Goal: Book appointment/travel/reservation

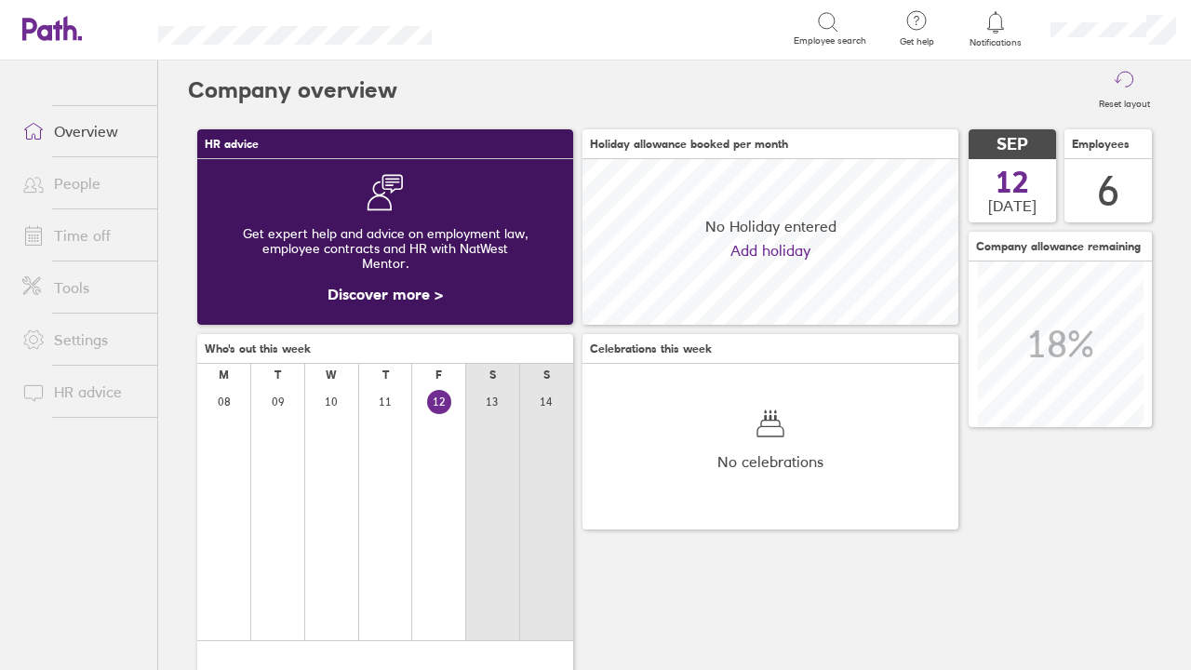
scroll to position [166, 376]
click at [89, 232] on link "Time off" at bounding box center [82, 235] width 150 height 37
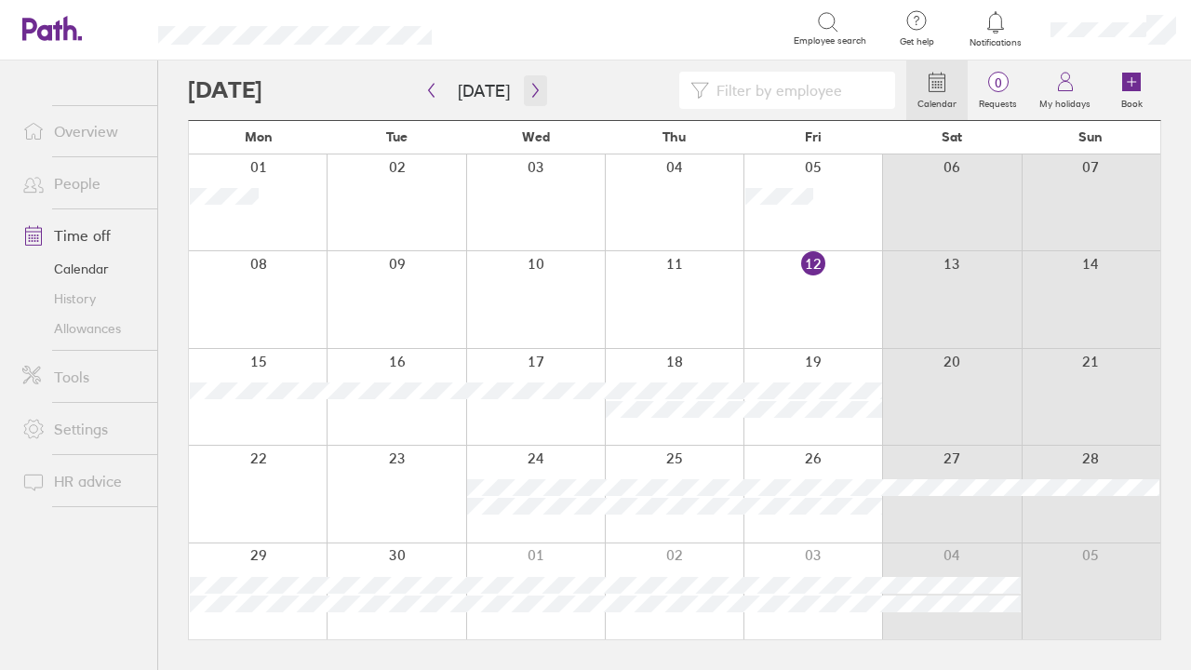
click at [528, 91] on icon "button" at bounding box center [535, 90] width 14 height 15
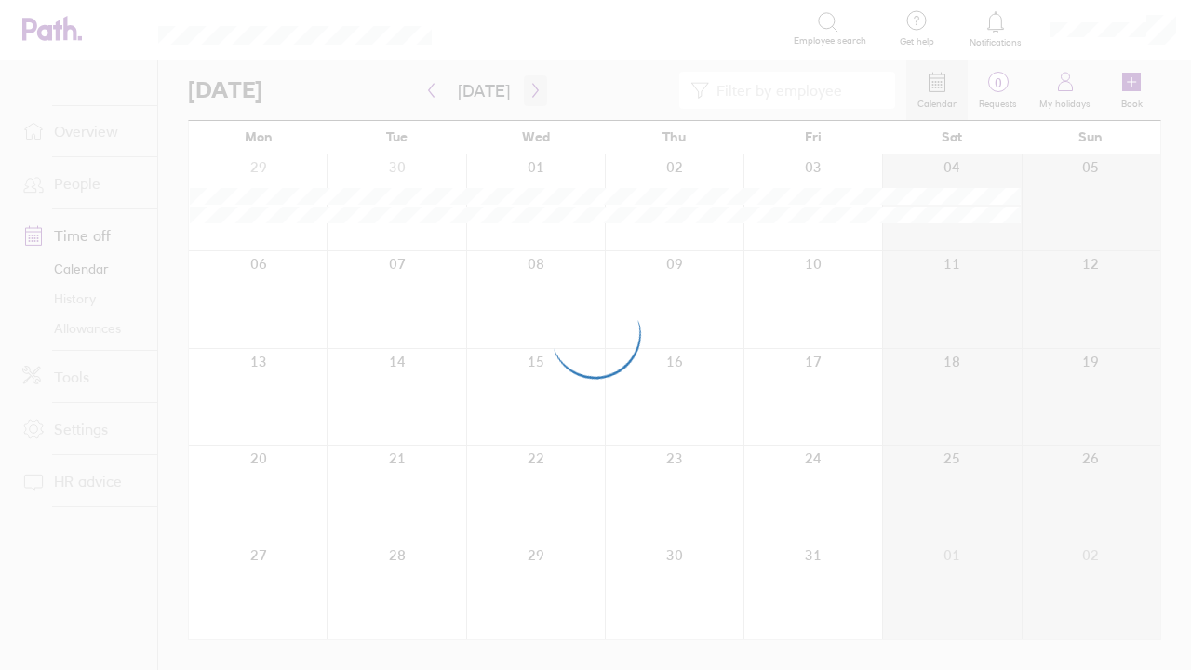
click at [528, 91] on div at bounding box center [595, 335] width 1191 height 670
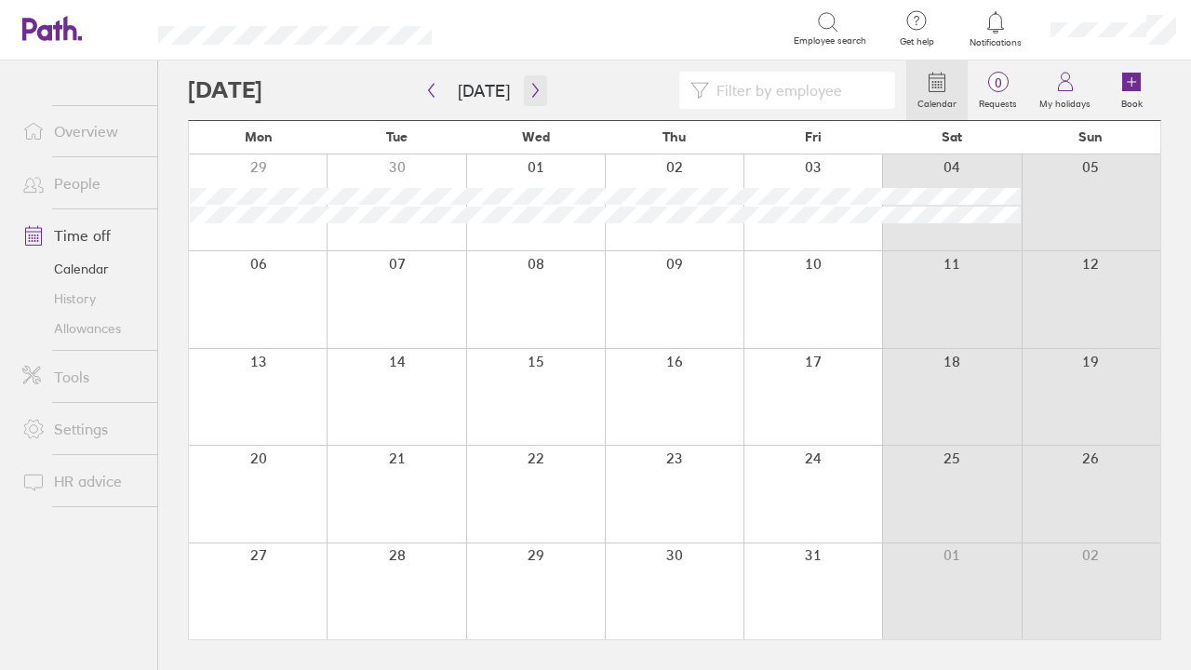
click at [528, 91] on icon "button" at bounding box center [535, 90] width 14 height 15
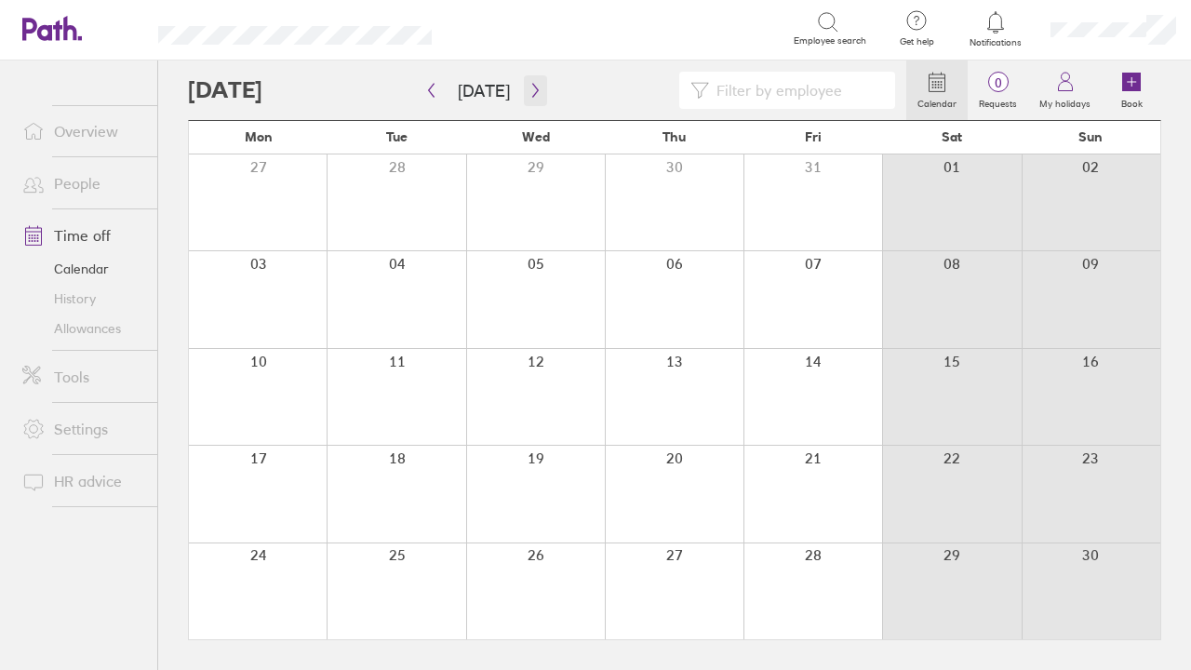
click at [528, 91] on icon "button" at bounding box center [535, 90] width 14 height 15
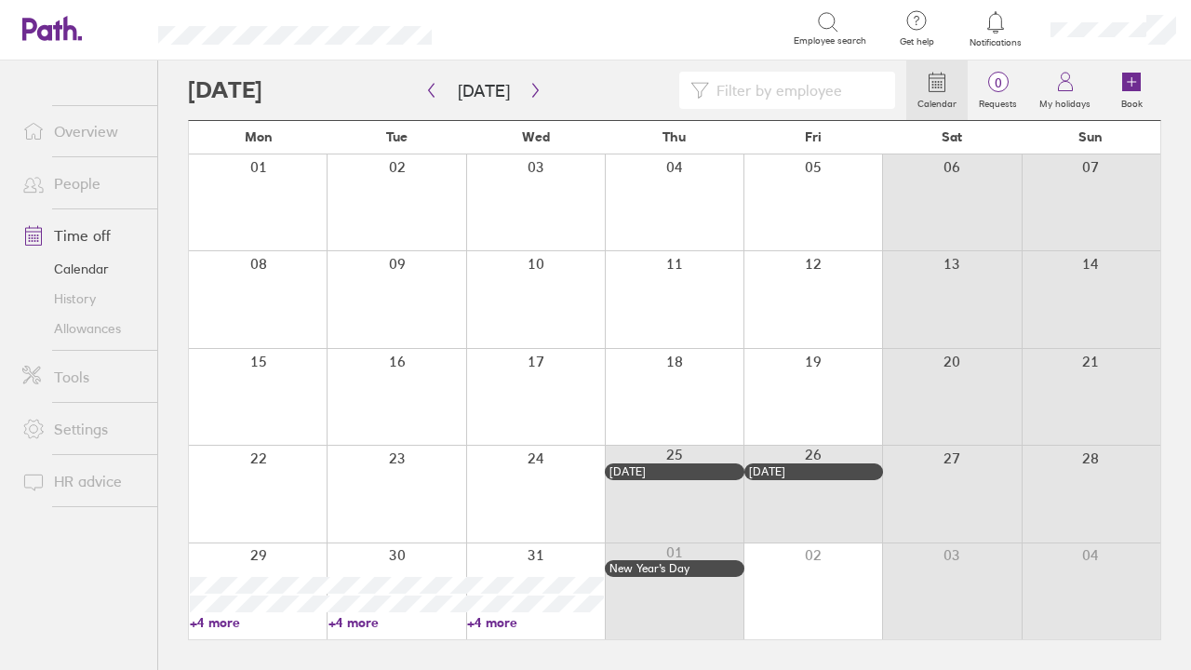
click at [699, 207] on div at bounding box center [674, 202] width 139 height 96
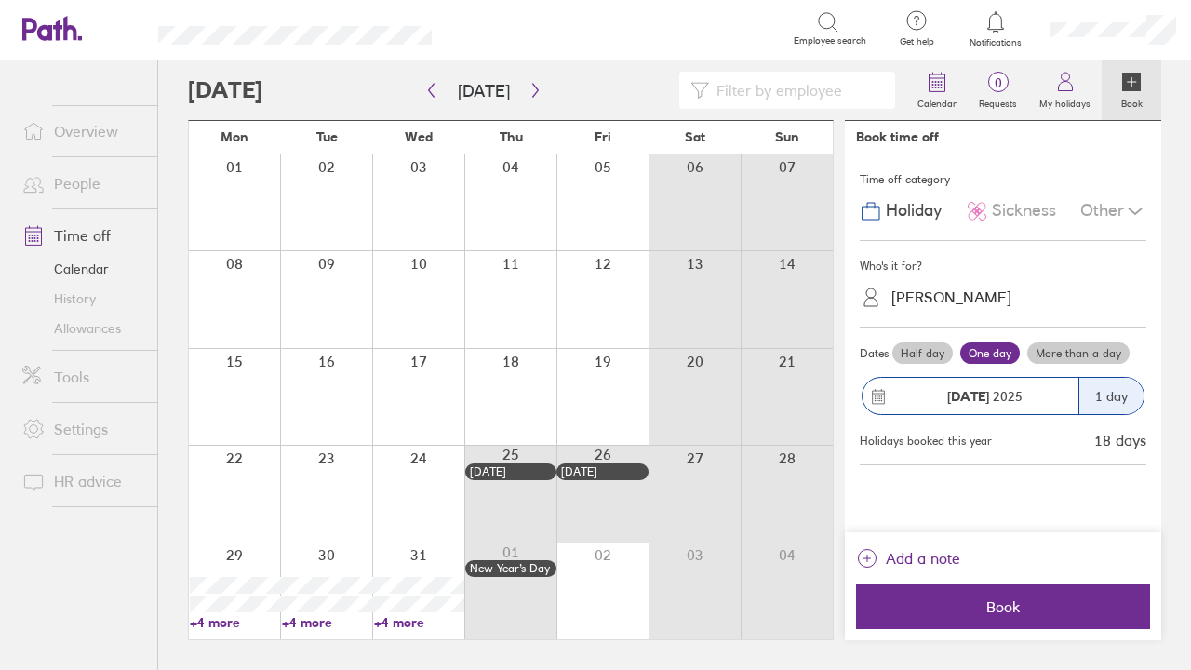
click at [510, 191] on div at bounding box center [510, 202] width 92 height 96
click at [935, 297] on div "[PERSON_NAME]" at bounding box center [951, 297] width 120 height 18
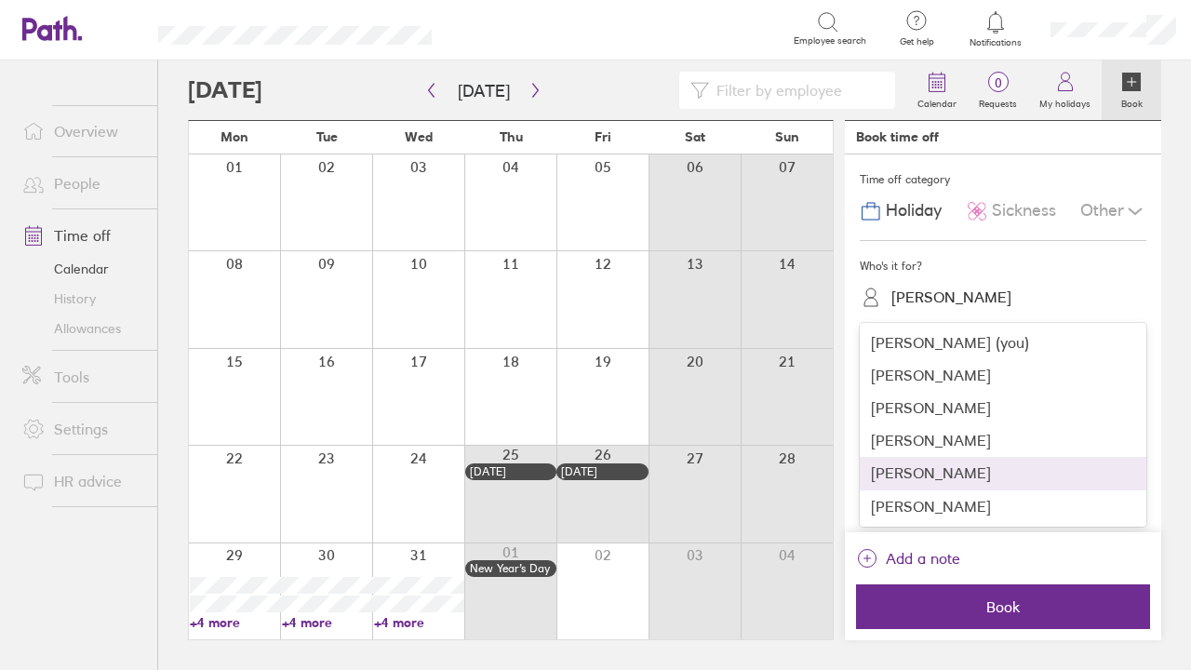
click at [947, 468] on div "[PERSON_NAME]" at bounding box center [1003, 473] width 287 height 33
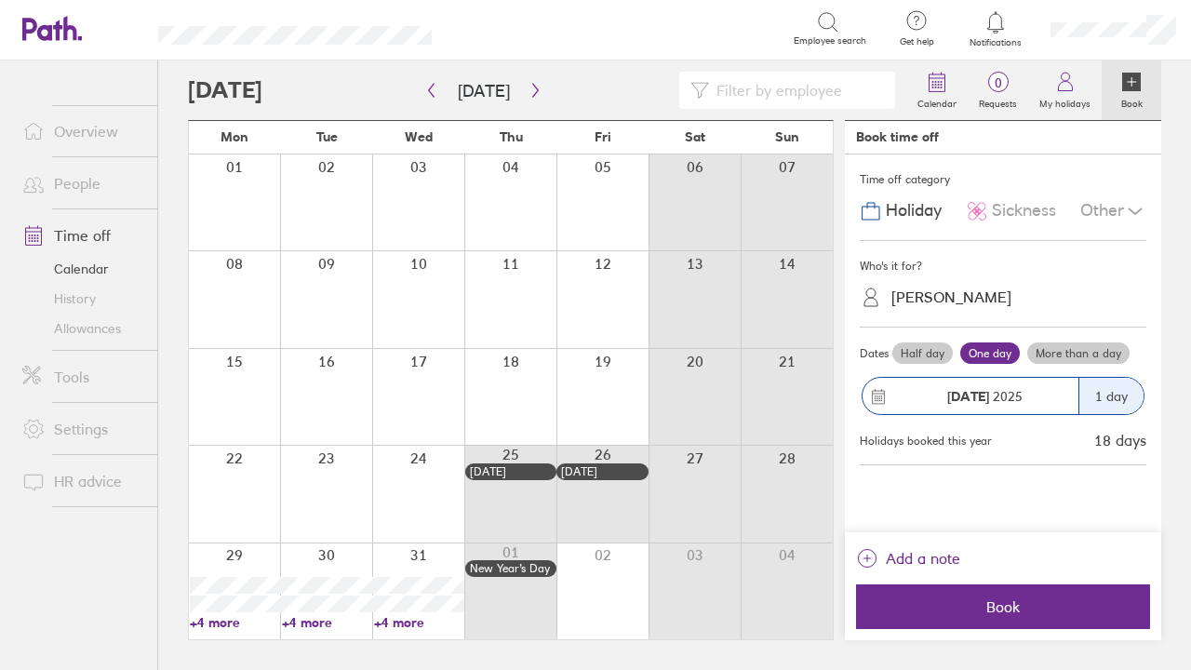
click at [1088, 350] on label "More than a day" at bounding box center [1078, 353] width 102 height 22
click at [0, 0] on input "More than a day" at bounding box center [0, 0] width 0 height 0
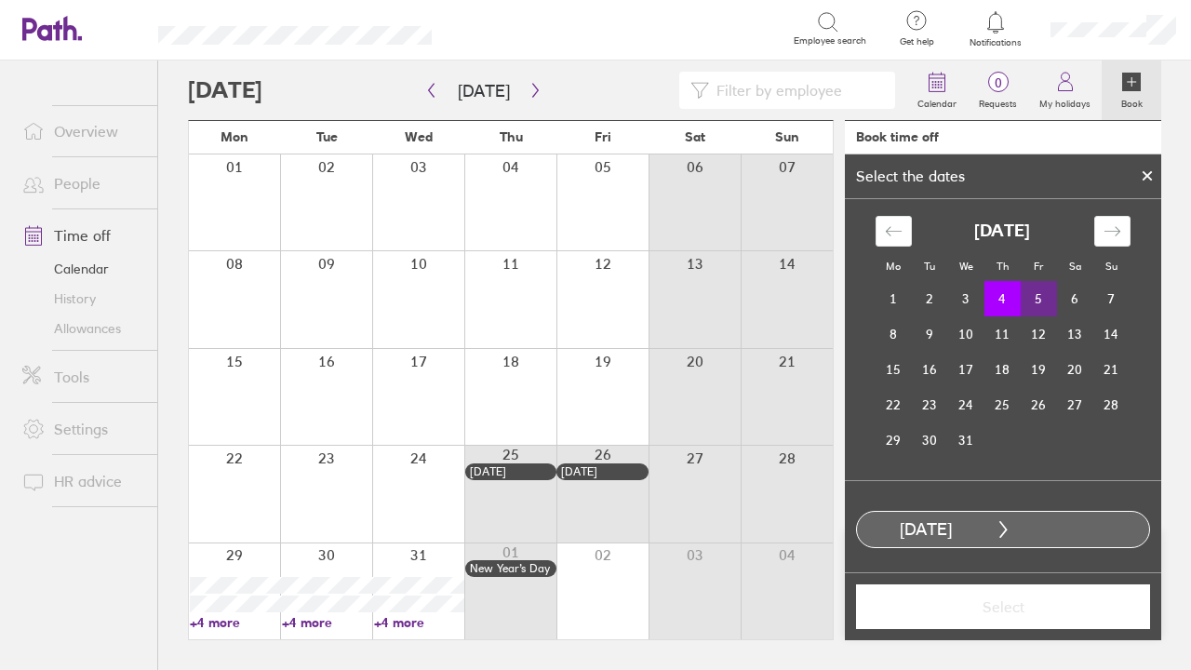
click at [1038, 292] on td "5" at bounding box center [1039, 298] width 36 height 35
click at [979, 608] on span "Select" at bounding box center [1003, 606] width 268 height 17
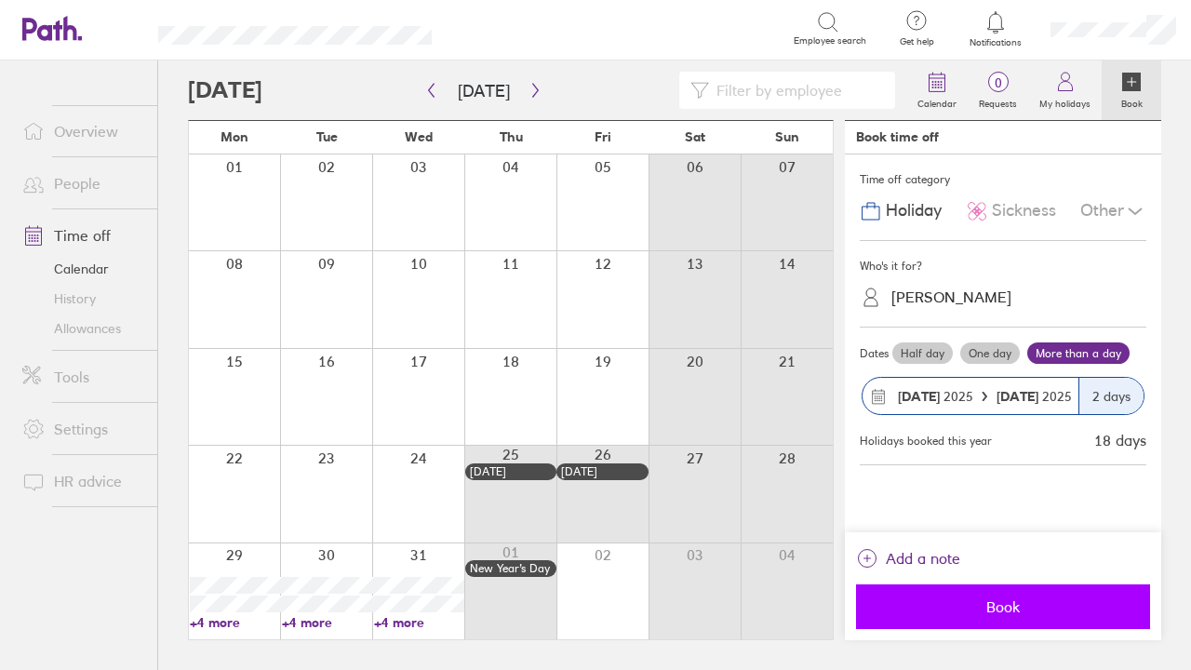
click at [965, 610] on span "Book" at bounding box center [1003, 606] width 268 height 17
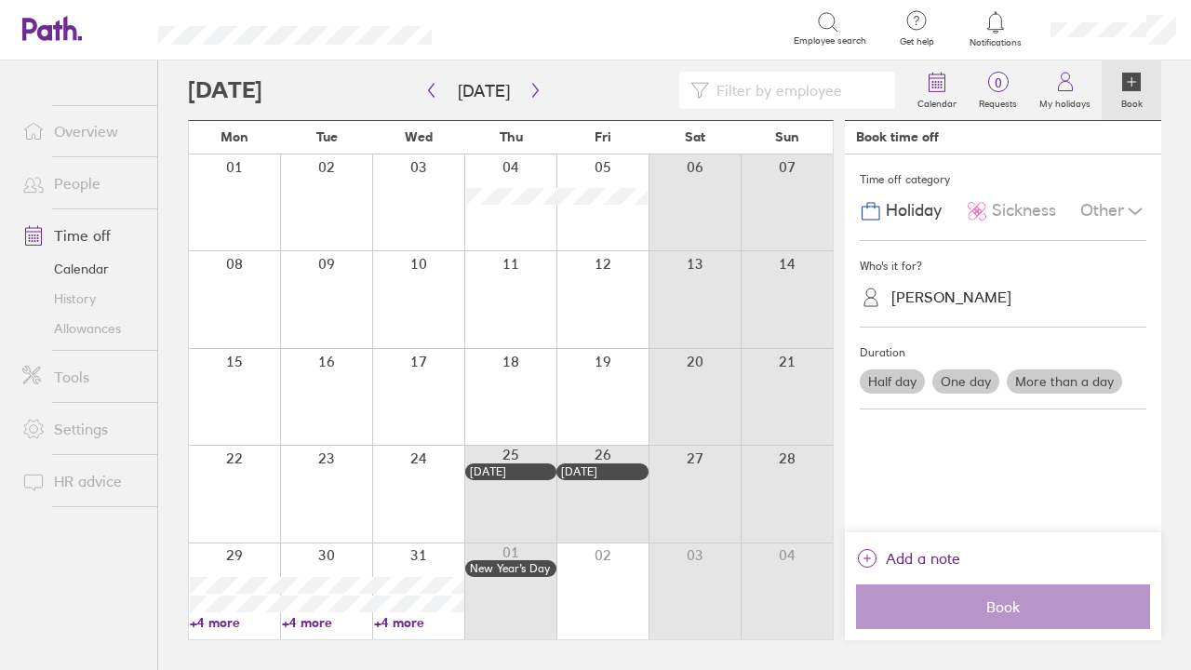
click at [81, 301] on link "History" at bounding box center [82, 299] width 150 height 30
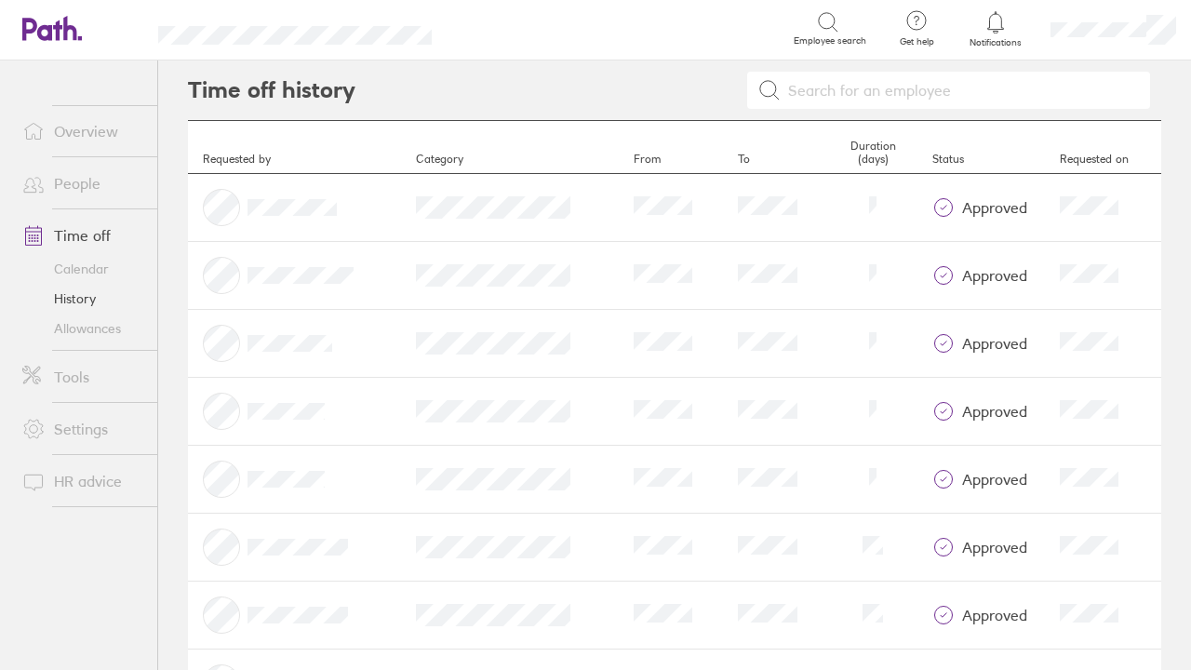
click at [93, 327] on link "Allowances" at bounding box center [82, 329] width 150 height 30
